Goal: Information Seeking & Learning: Check status

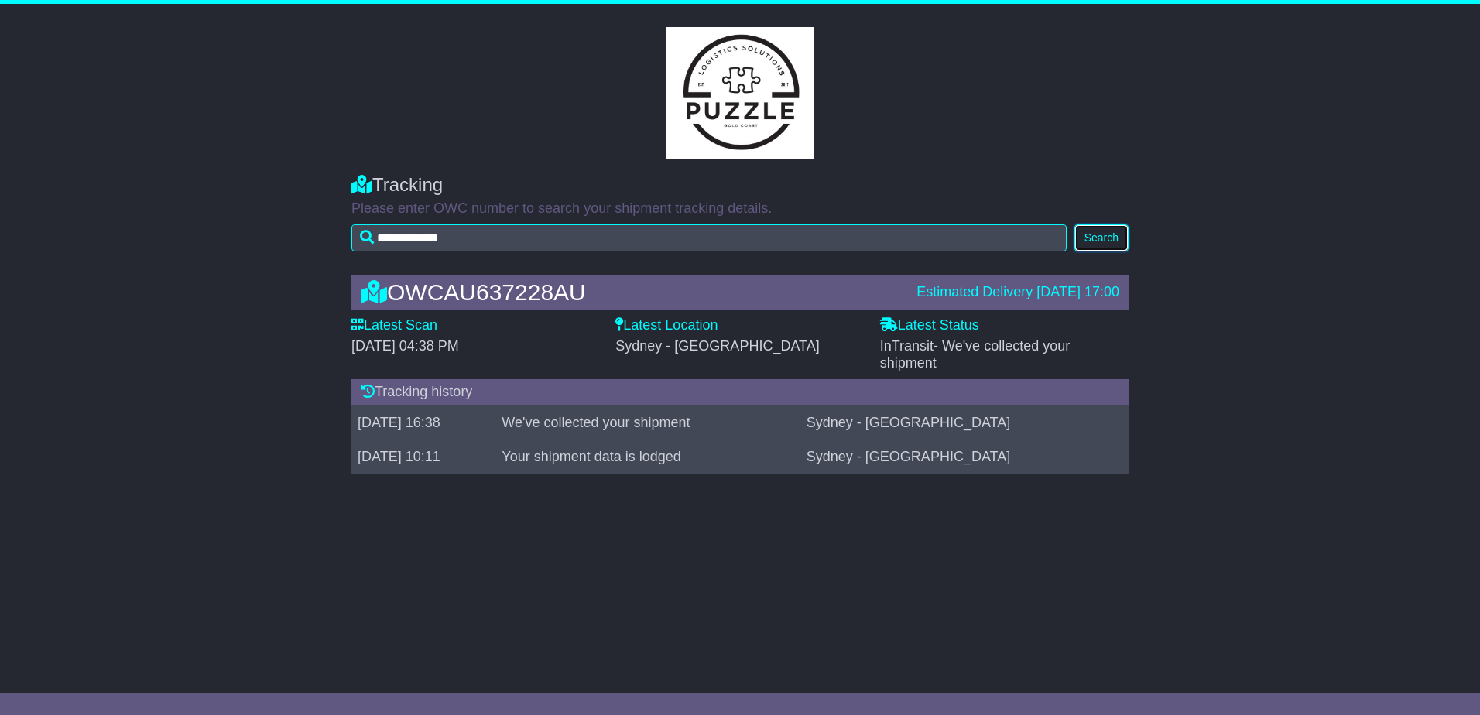
click at [1108, 239] on button "Search" at bounding box center [1102, 238] width 54 height 27
click at [1106, 232] on button "Search" at bounding box center [1102, 238] width 54 height 27
